Goal: Check status

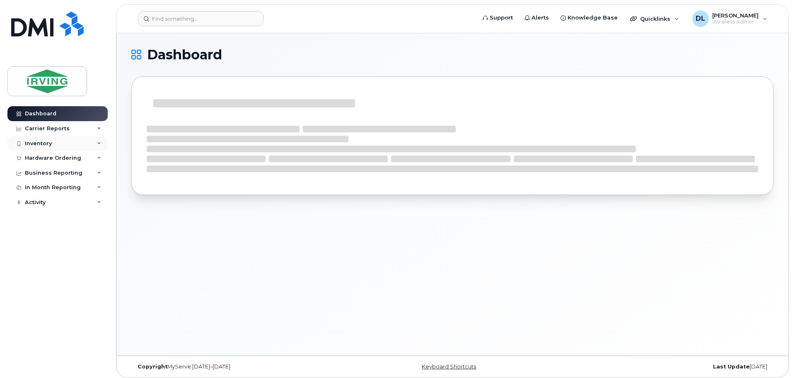
click at [48, 142] on div "Inventory" at bounding box center [38, 143] width 27 height 7
click at [38, 114] on div "Dashboard" at bounding box center [40, 113] width 31 height 7
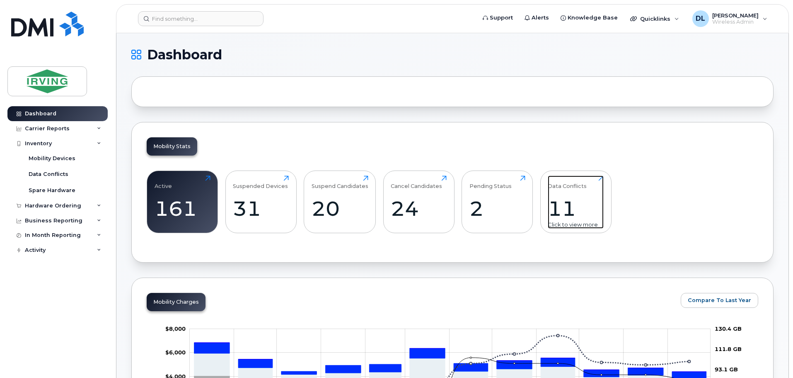
click at [576, 199] on div "11" at bounding box center [576, 208] width 56 height 24
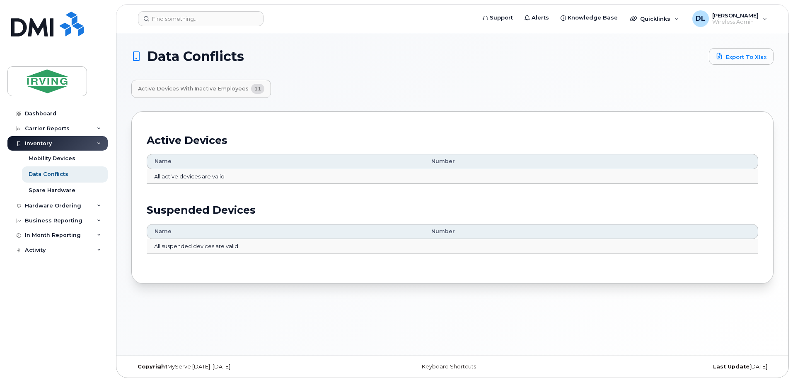
click at [255, 87] on span "11" at bounding box center [257, 89] width 13 height 10
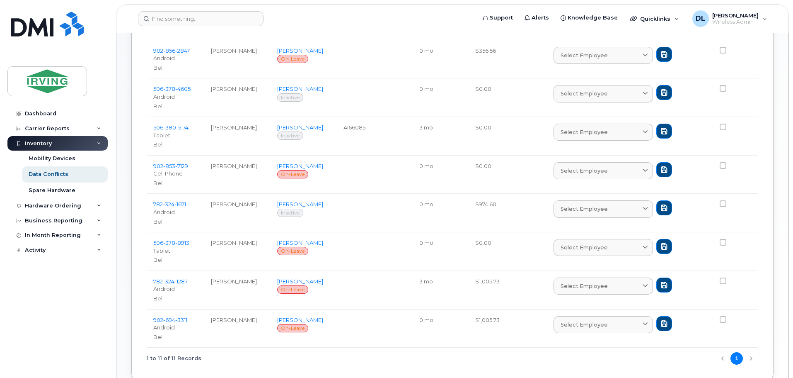
scroll to position [249, 0]
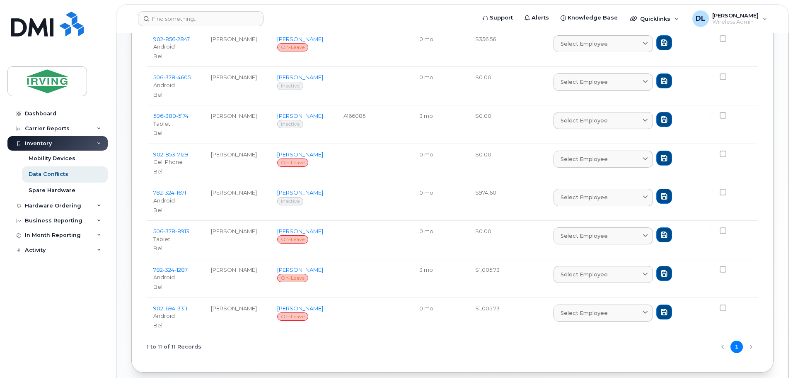
click at [337, 87] on td at bounding box center [375, 86] width 76 height 39
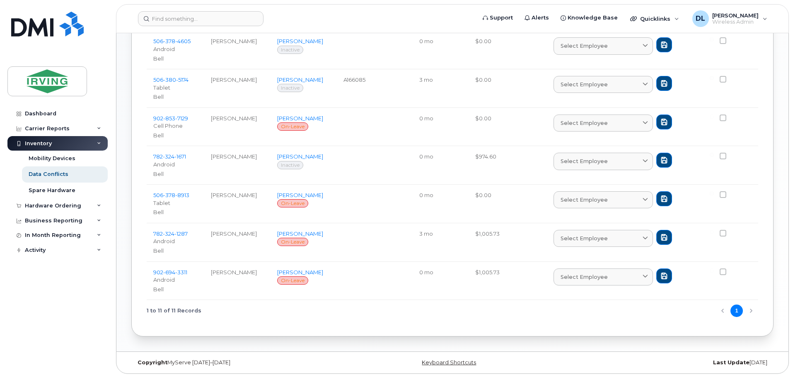
click at [356, 161] on td at bounding box center [375, 165] width 76 height 39
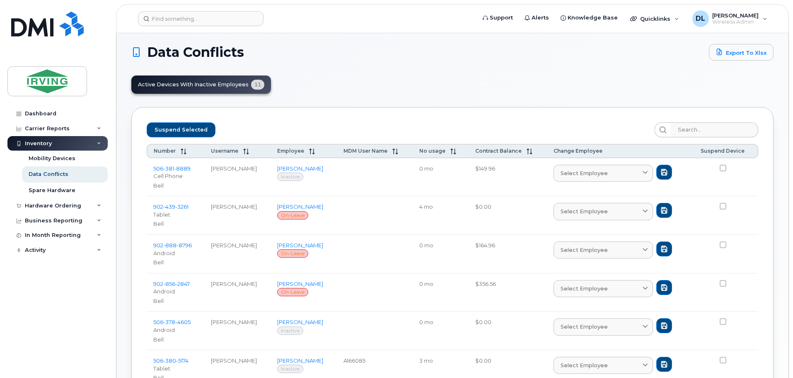
scroll to position [0, 0]
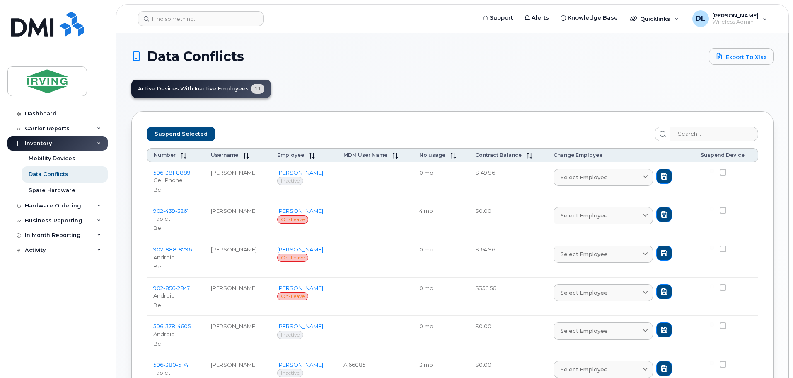
click at [342, 70] on div "Data Conflicts Export to Xlsx Active Devices with Inactive Employees 11 Suspend…" at bounding box center [452, 334] width 642 height 573
click at [357, 78] on div "Data Conflicts Export to Xlsx Active Devices with Inactive Employees 11 Suspend…" at bounding box center [452, 334] width 642 height 573
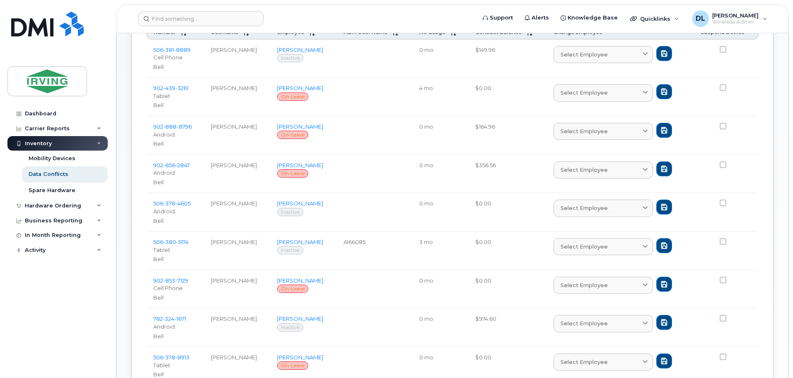
scroll to position [124, 0]
